Goal: Transaction & Acquisition: Book appointment/travel/reservation

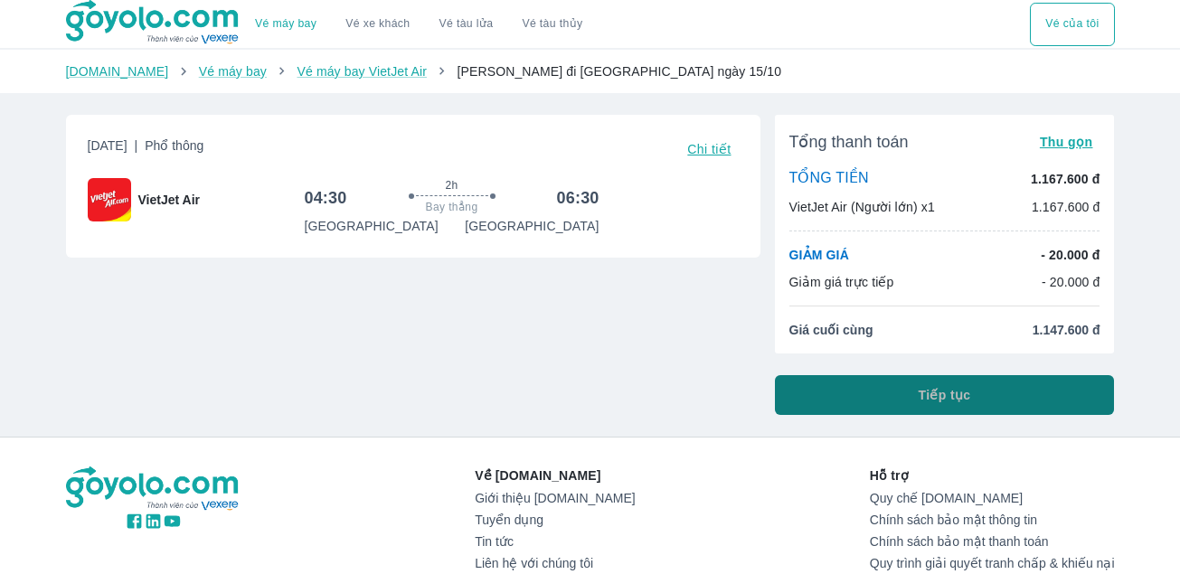
click at [981, 392] on button "Tiếp tục" at bounding box center [945, 395] width 340 height 40
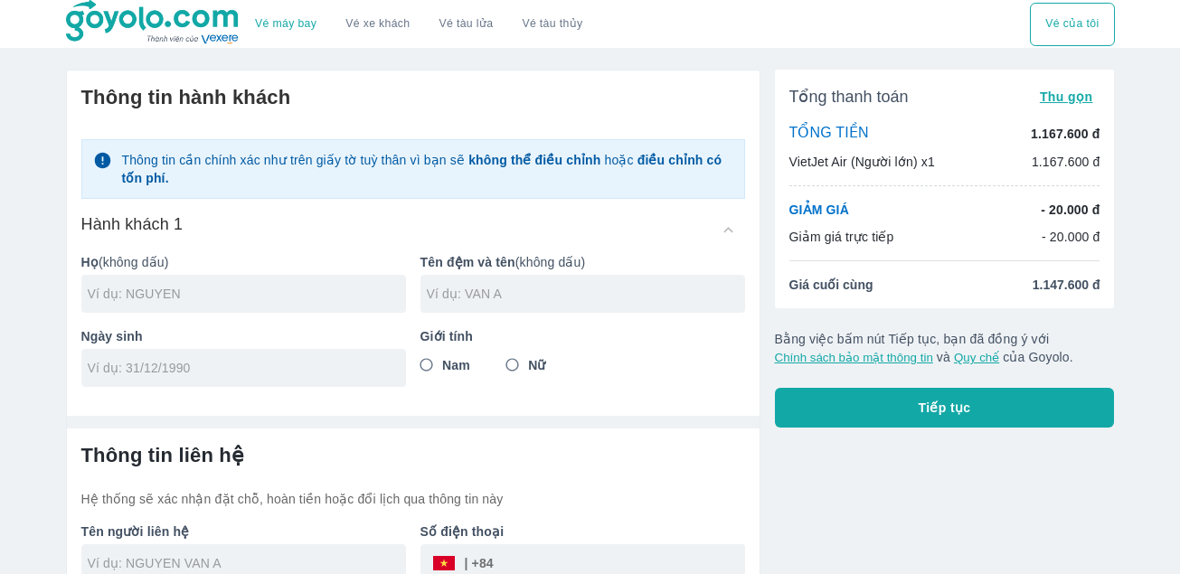
click at [251, 279] on div at bounding box center [243, 294] width 325 height 38
type input "[PERSON_NAME]"
click at [542, 296] on input "text" at bounding box center [586, 294] width 318 height 18
type input "NHAT BANG"
click at [207, 362] on input "tel" at bounding box center [238, 368] width 300 height 18
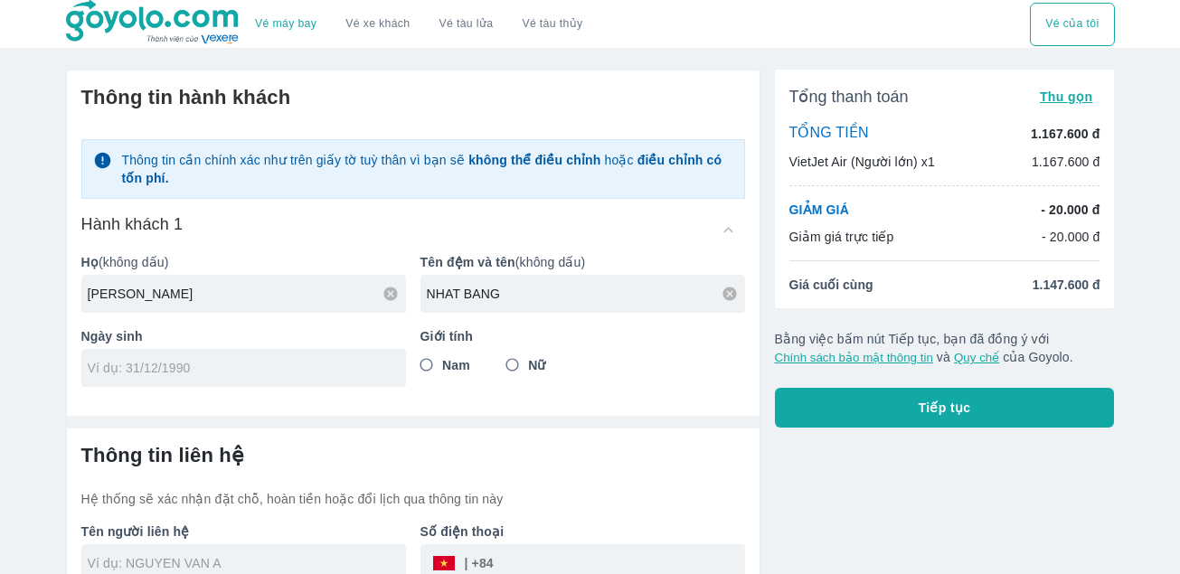
click at [207, 362] on input "tel" at bounding box center [238, 368] width 300 height 18
type input "[DATE]"
click at [525, 363] on input "Nữ" at bounding box center [512, 365] width 33 height 33
radio input "true"
click at [525, 363] on input "Nữ" at bounding box center [512, 365] width 33 height 33
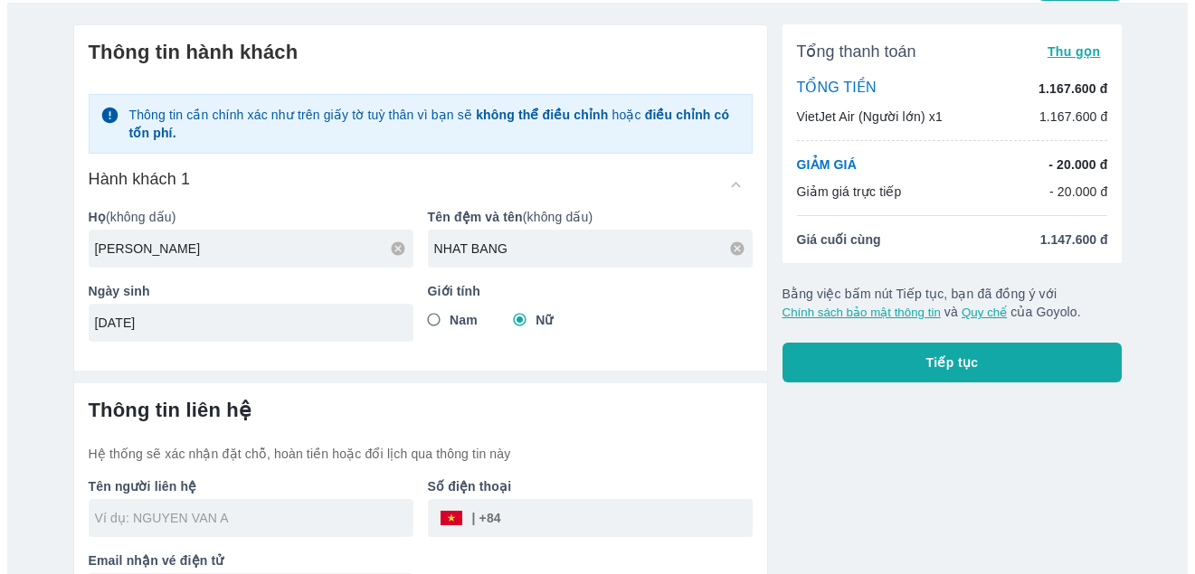
scroll to position [99, 0]
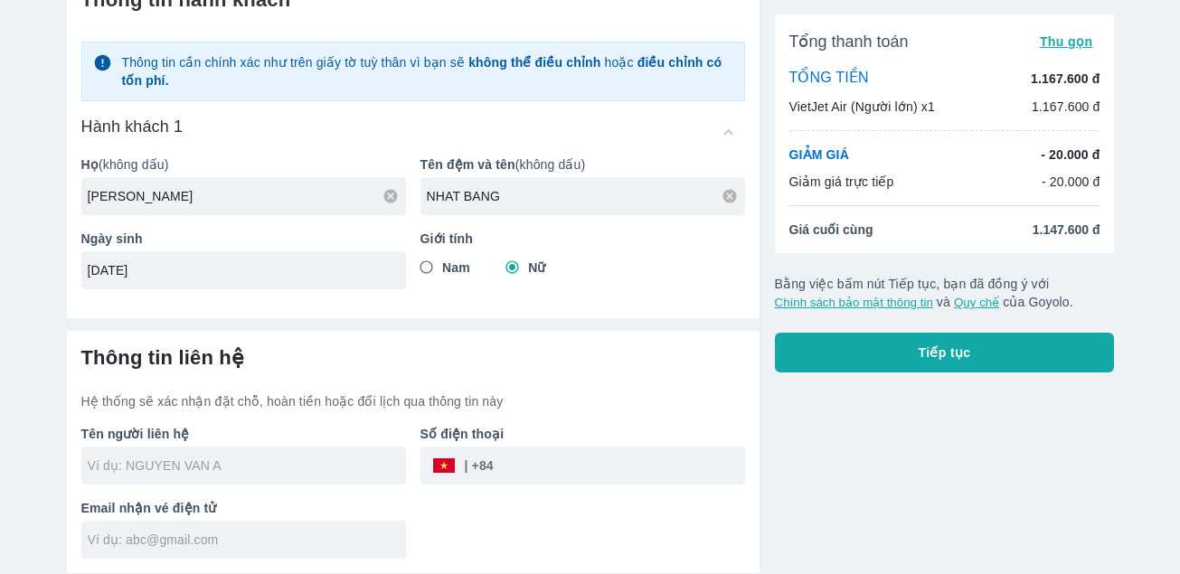
click at [268, 470] on input "text" at bounding box center [247, 466] width 318 height 18
type input "[PERSON_NAME]"
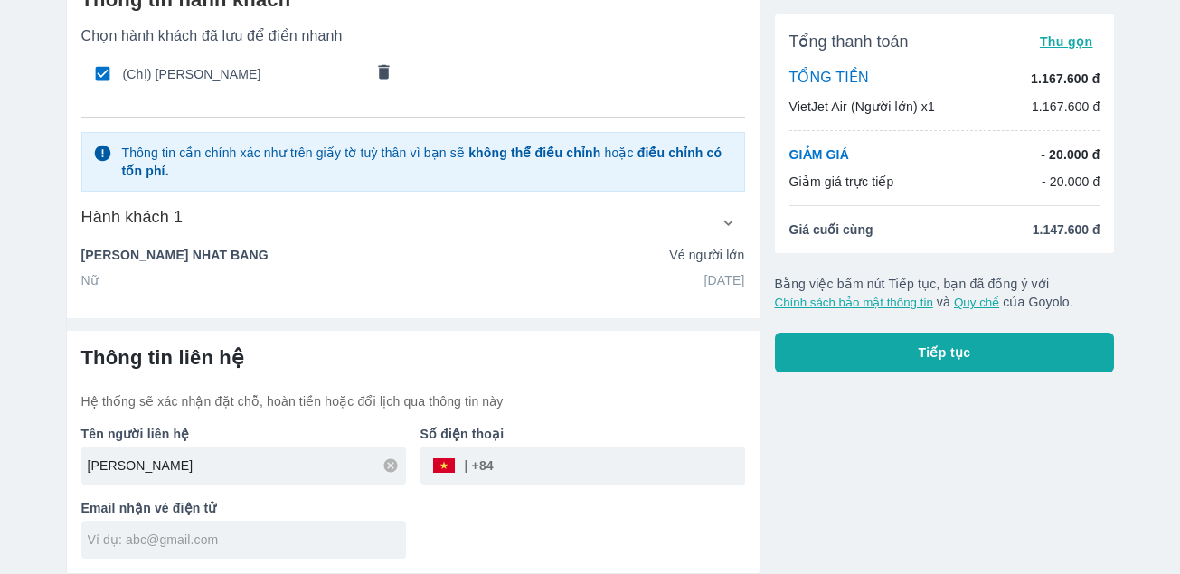
click at [548, 463] on input "tel" at bounding box center [619, 465] width 251 height 43
type input "0937796731"
type input "[PERSON_NAME]"
type input "[EMAIL_ADDRESS][DOMAIN_NAME]"
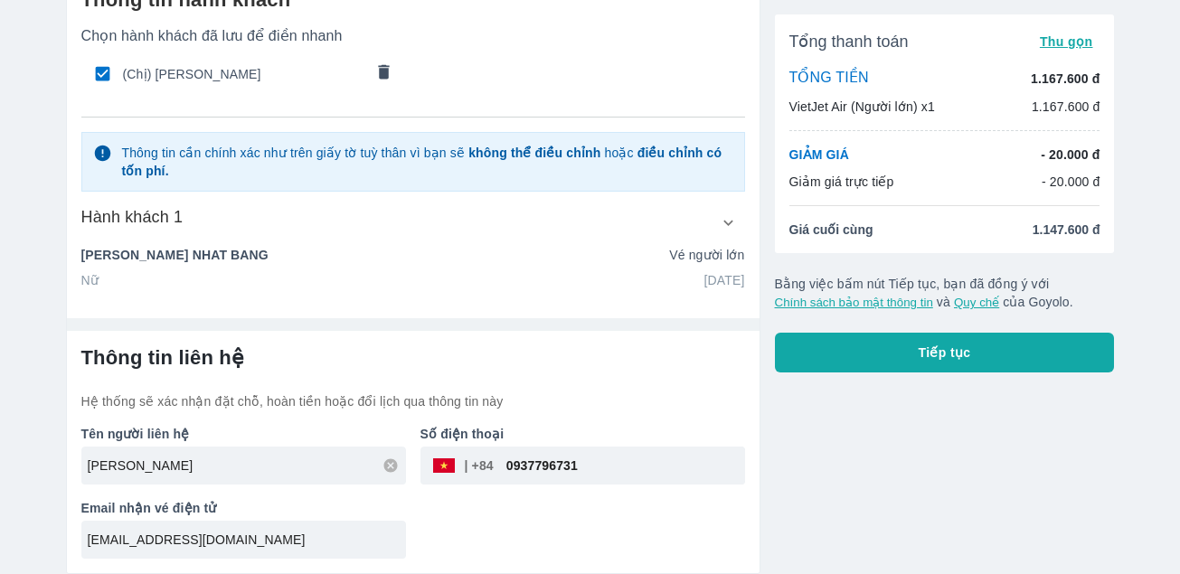
type input "[PERSON_NAME]"
click at [952, 362] on button "Tiếp tục" at bounding box center [945, 353] width 340 height 40
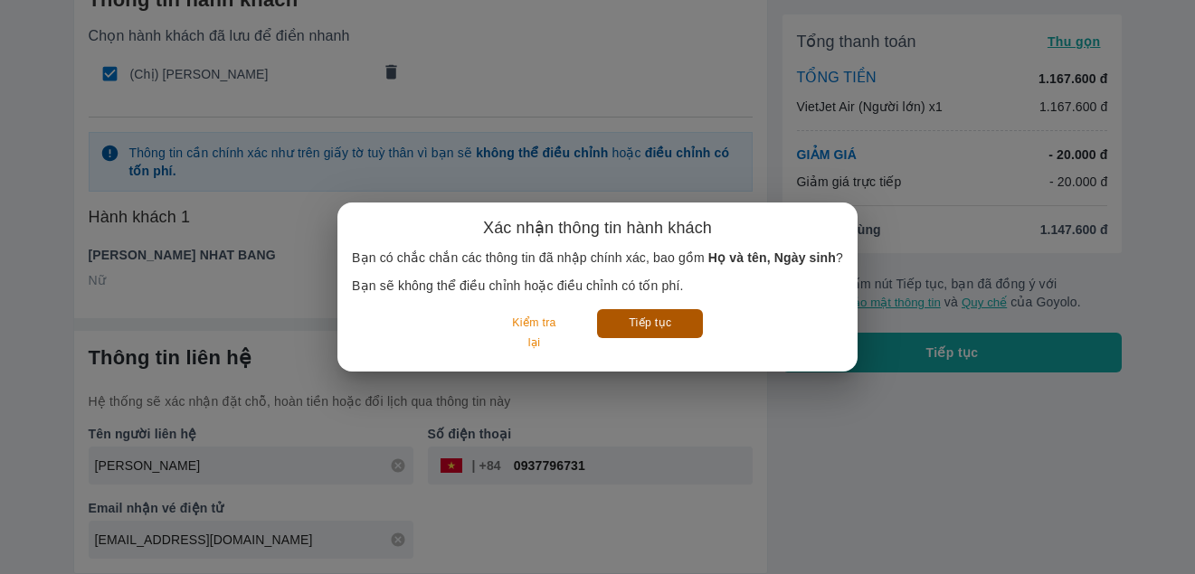
click at [655, 323] on button "Tiếp tục" at bounding box center [650, 323] width 106 height 28
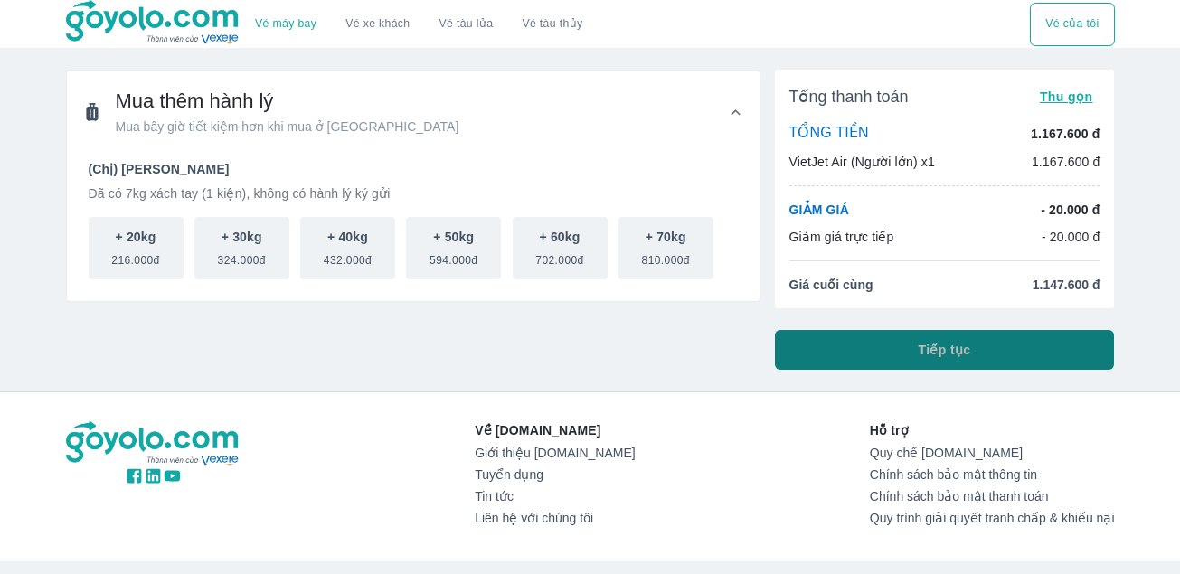
click at [1029, 352] on button "Tiếp tục" at bounding box center [945, 350] width 340 height 40
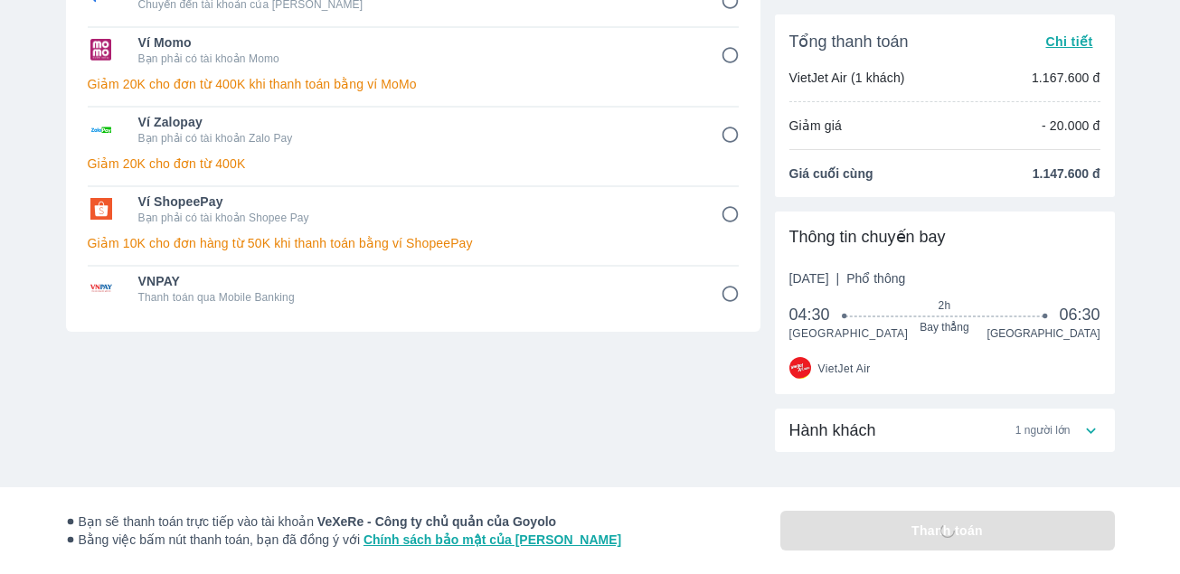
scroll to position [345, 0]
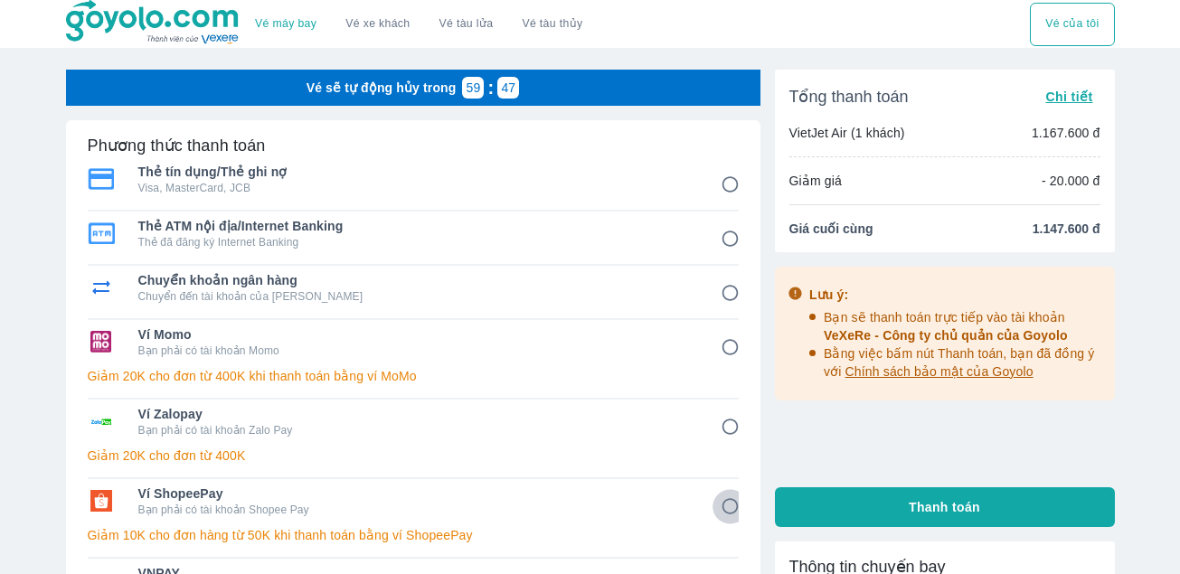
click at [726, 507] on input "6" at bounding box center [730, 506] width 35 height 35
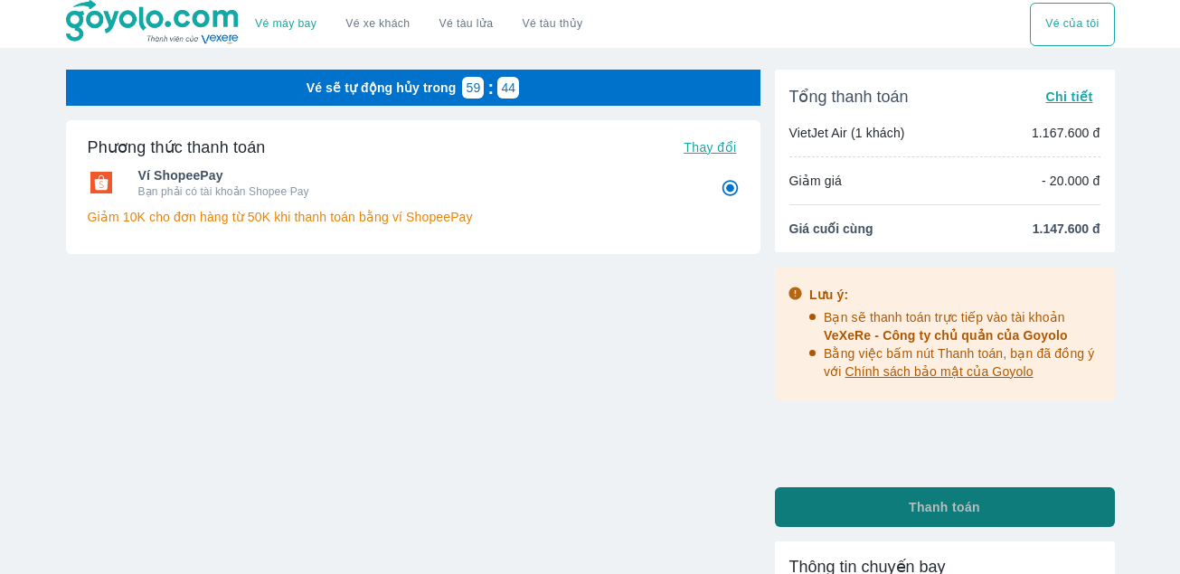
click at [918, 508] on span "Thanh toán" at bounding box center [944, 507] width 71 height 18
radio input "true"
